Goal: Find specific page/section: Find specific page/section

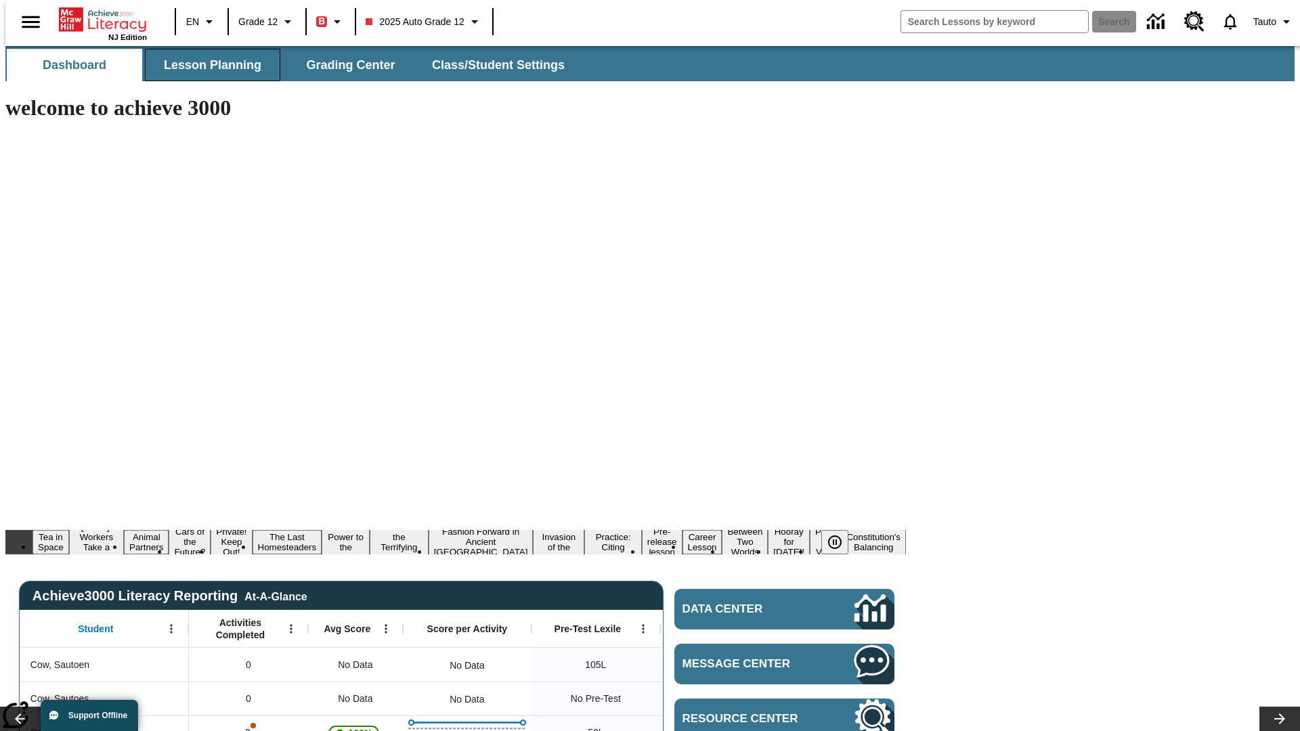
click at [207, 65] on span "Lesson Planning" at bounding box center [212, 66] width 97 height 16
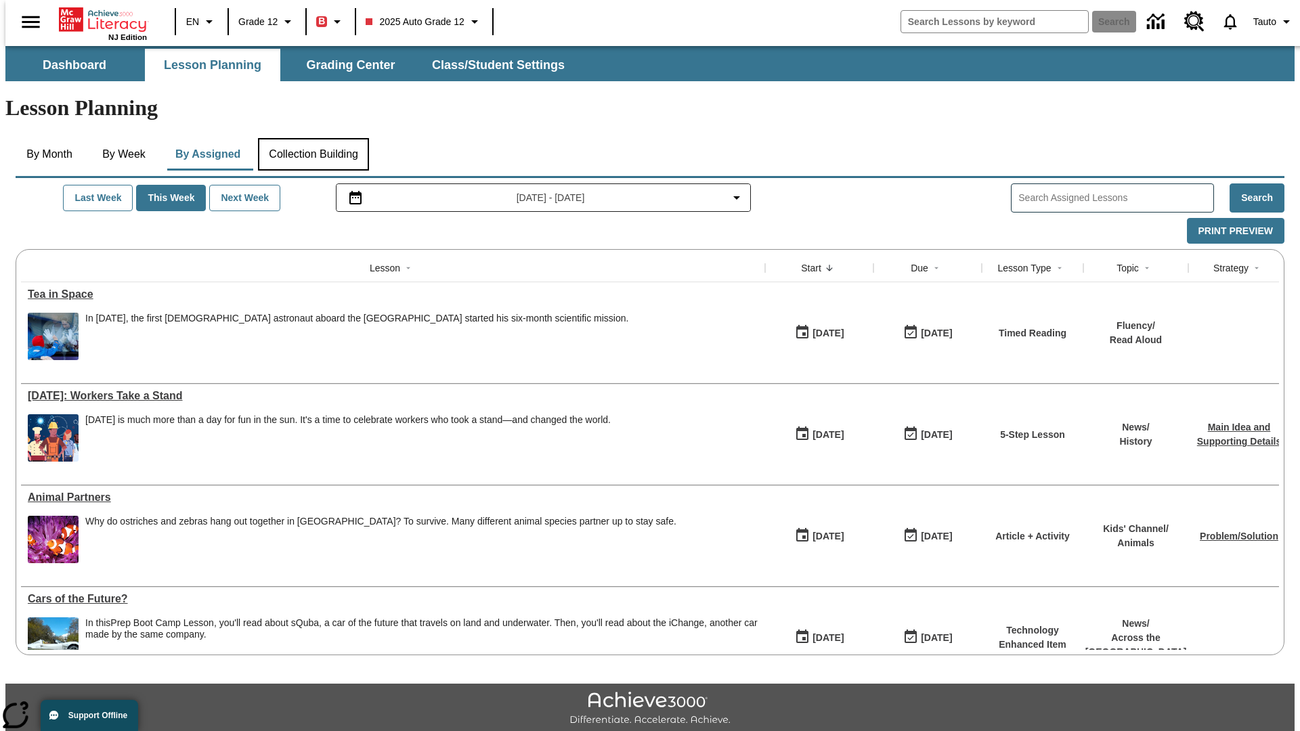
click at [312, 138] on button "Collection Building" at bounding box center [313, 154] width 111 height 32
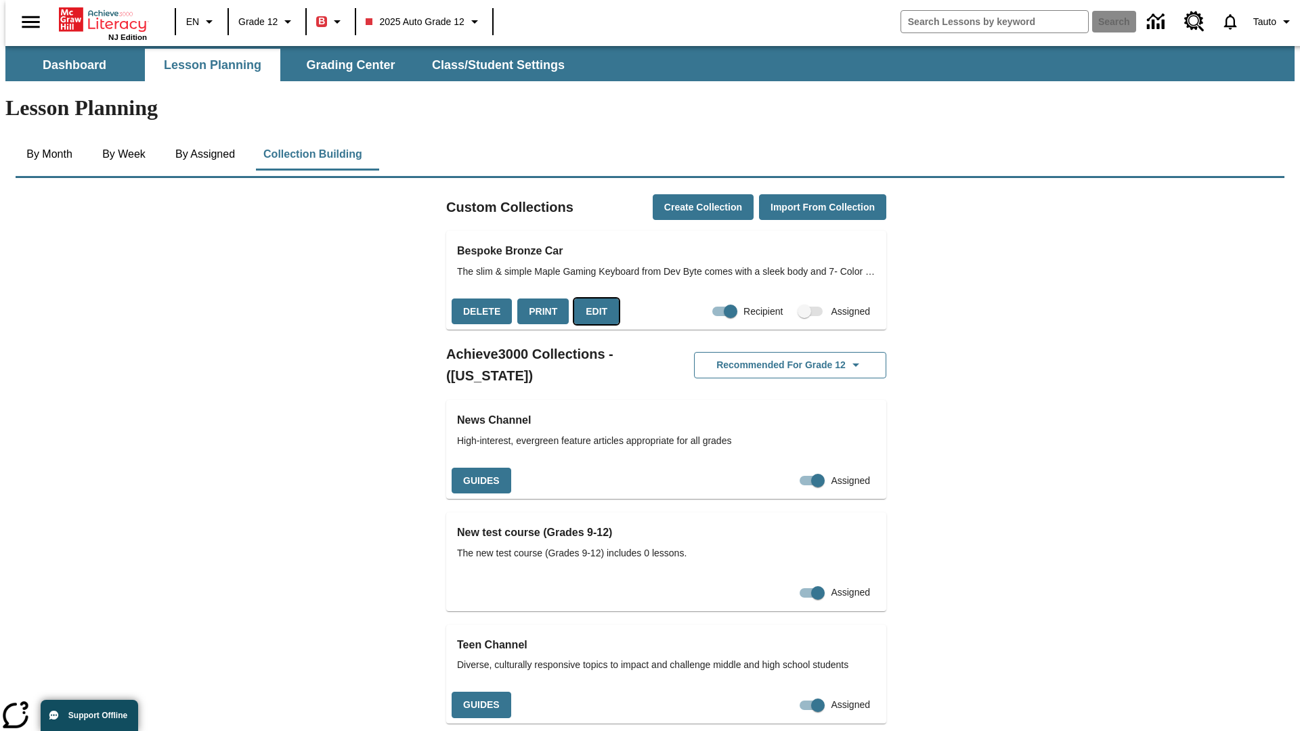
click at [591, 299] on button "Edit" at bounding box center [596, 312] width 45 height 26
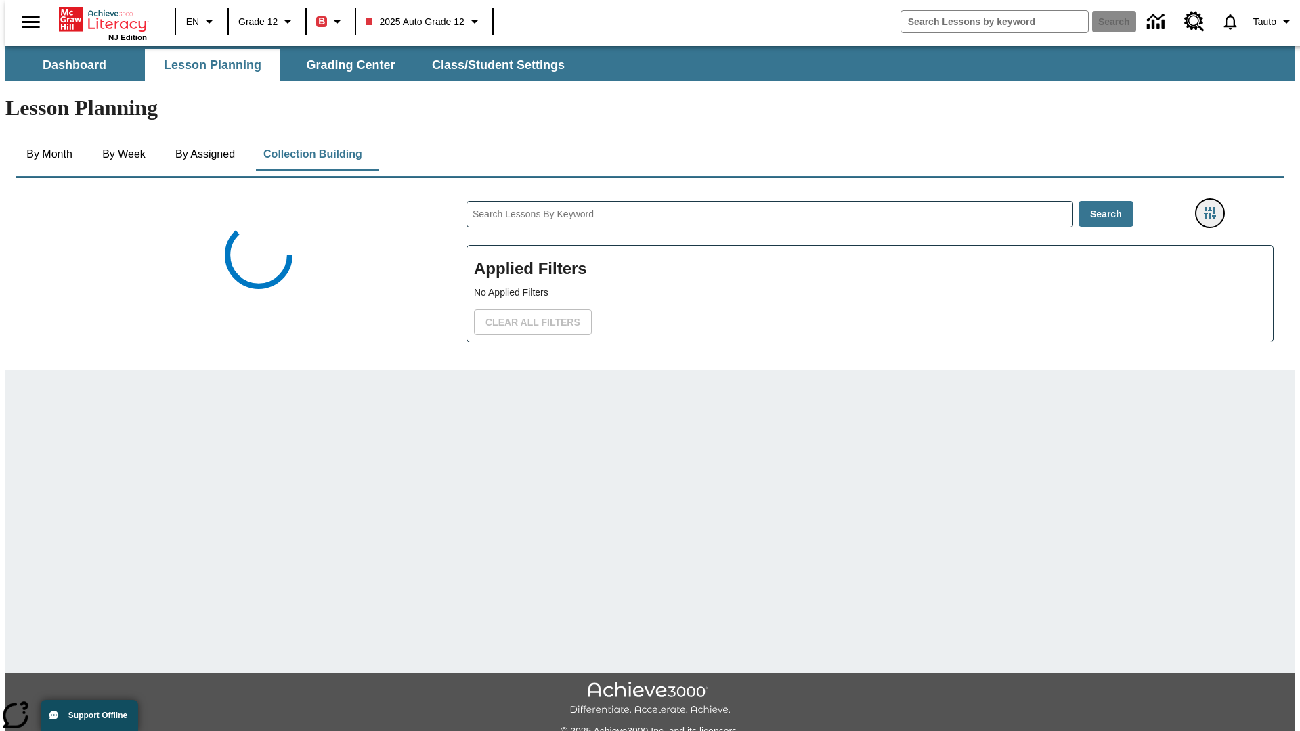
click at [1214, 207] on icon "Filters Side menu" at bounding box center [1210, 213] width 12 height 12
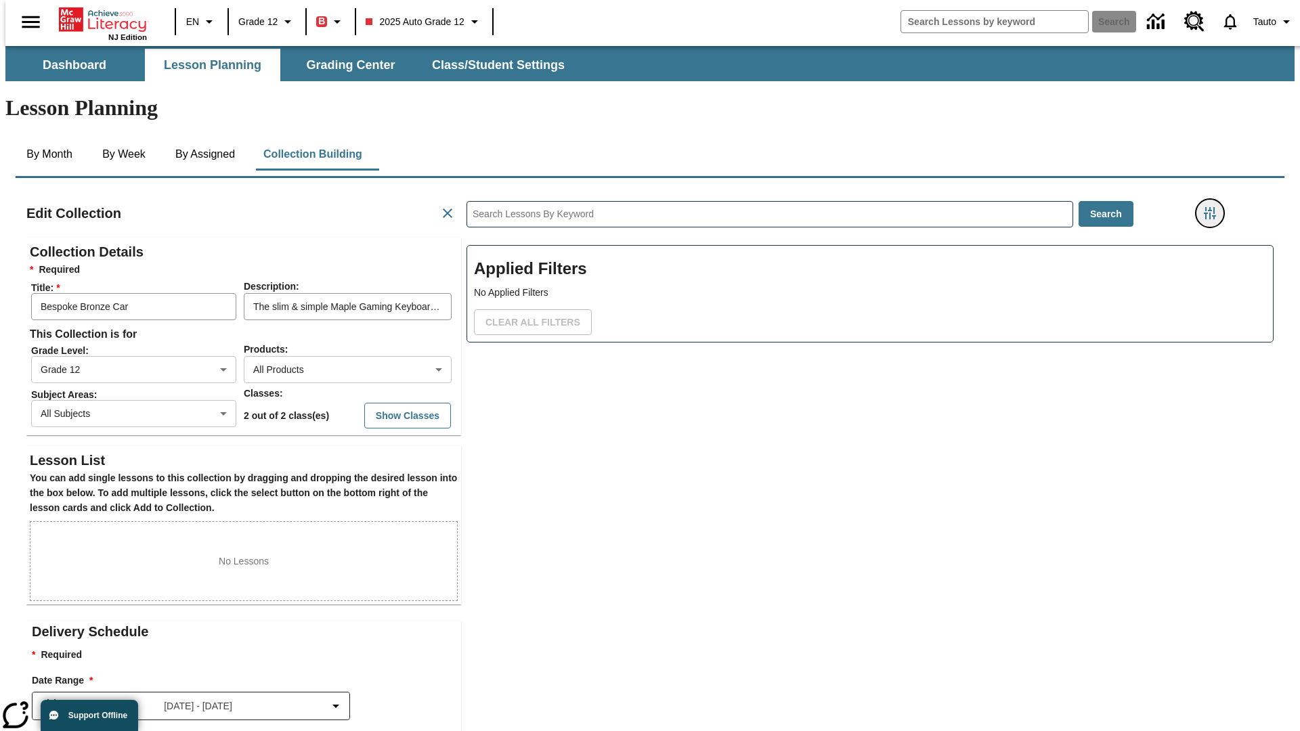
scroll to position [1, 1]
click at [975, 167] on body "Skip to main content NJ Edition EN Grade 12 B 2025 Auto Grade 12 Search 0 Tauto…" at bounding box center [649, 470] width 1289 height 849
